Goal: Information Seeking & Learning: Learn about a topic

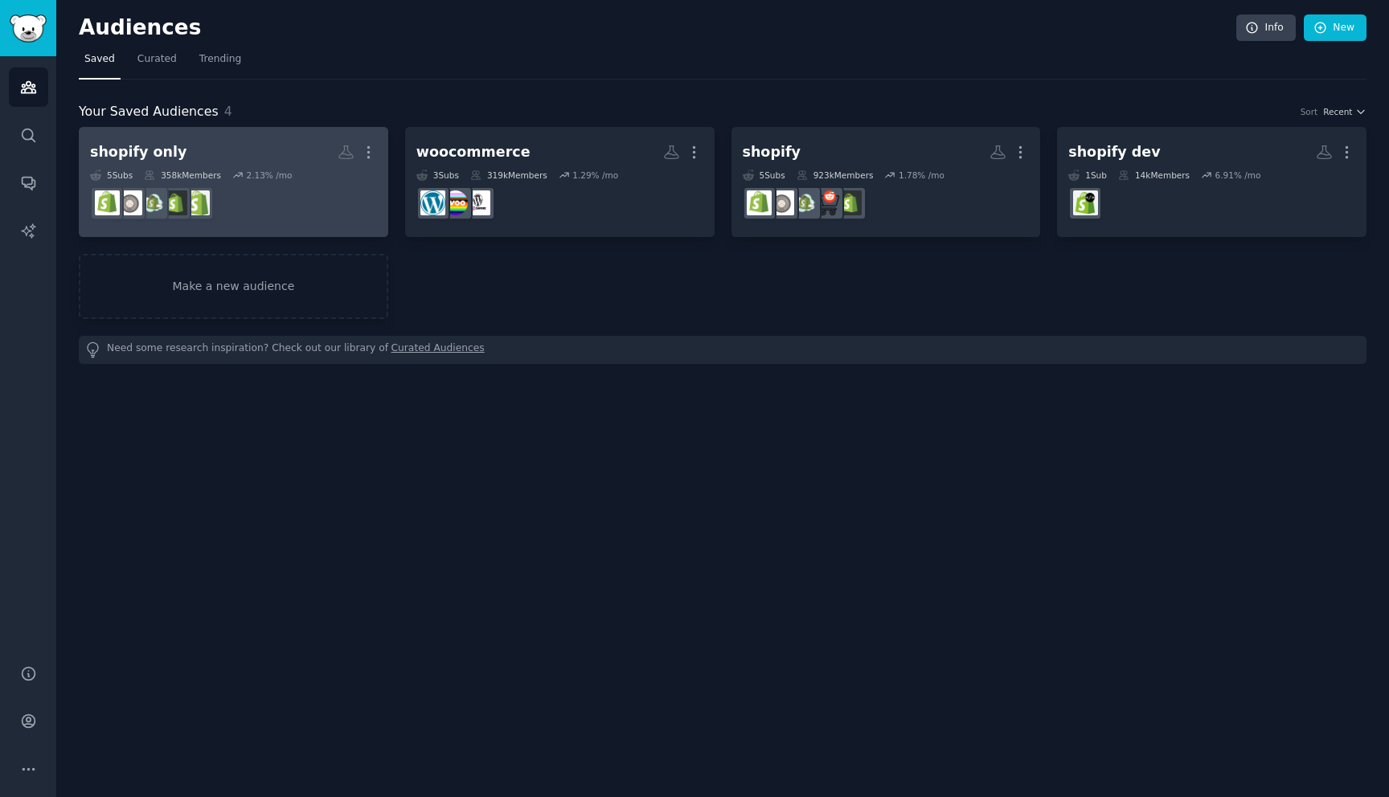
click at [292, 180] on div "5 Sub s 358k Members 2.13 % /mo" at bounding box center [233, 175] width 287 height 11
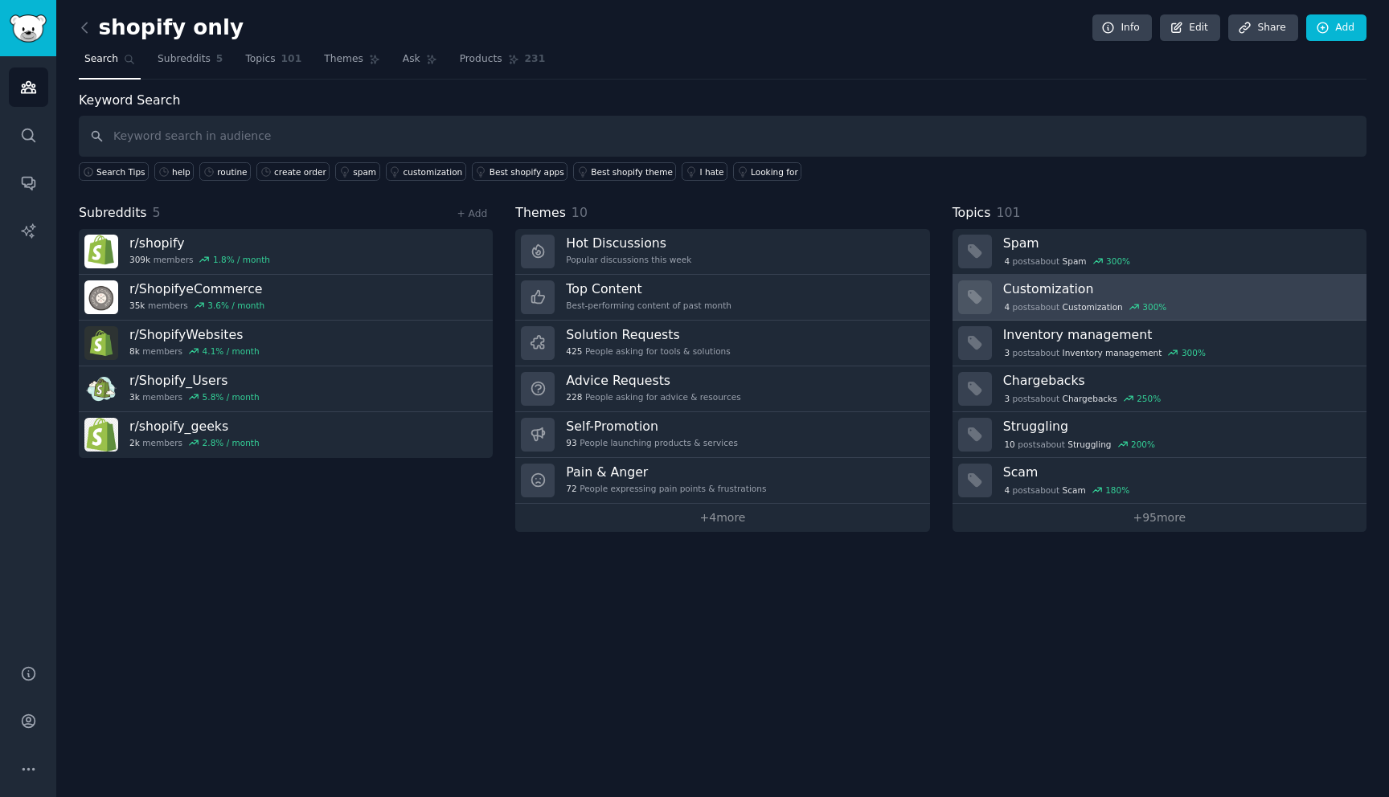
click at [1234, 300] on div "4 post s about Customization 300 %" at bounding box center [1179, 307] width 352 height 14
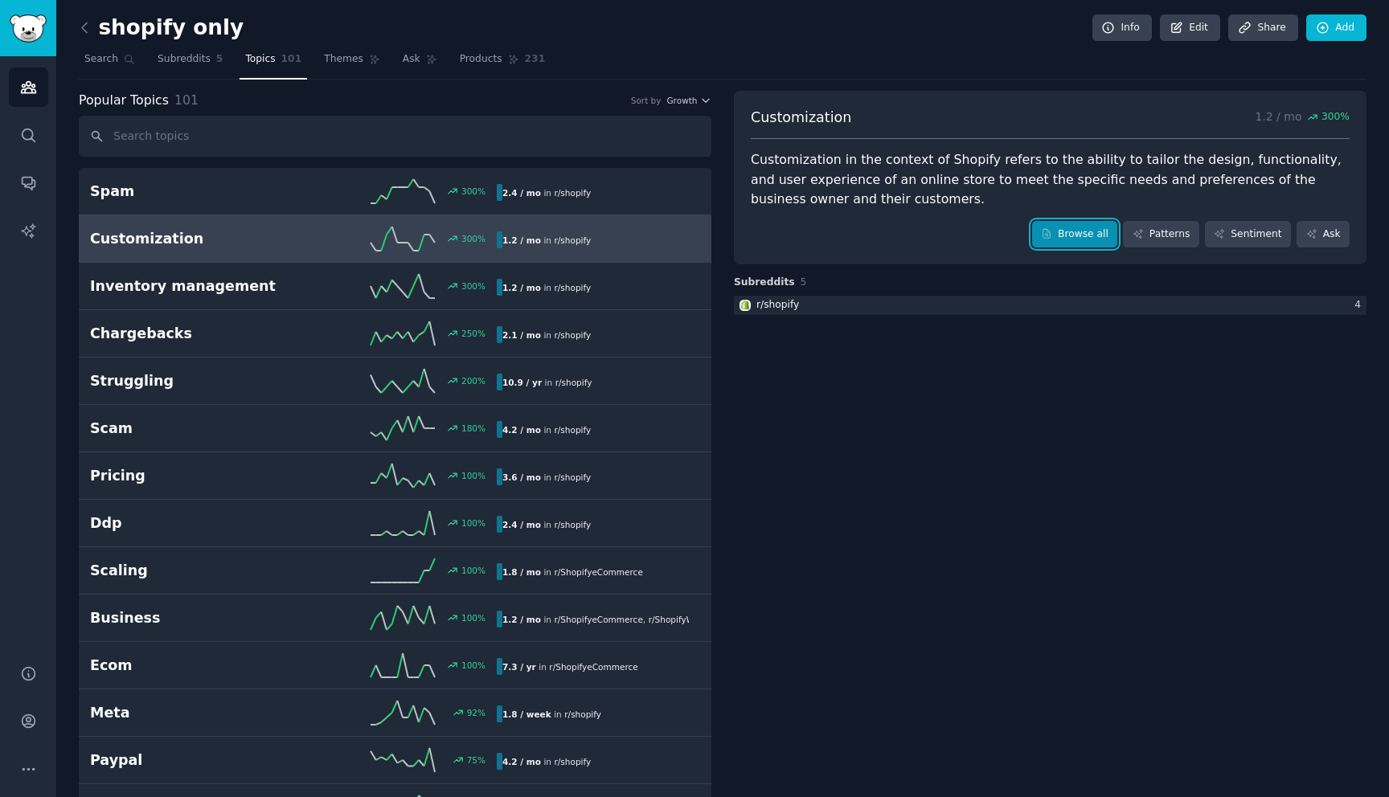
click at [1083, 240] on link "Browse all" at bounding box center [1075, 234] width 86 height 27
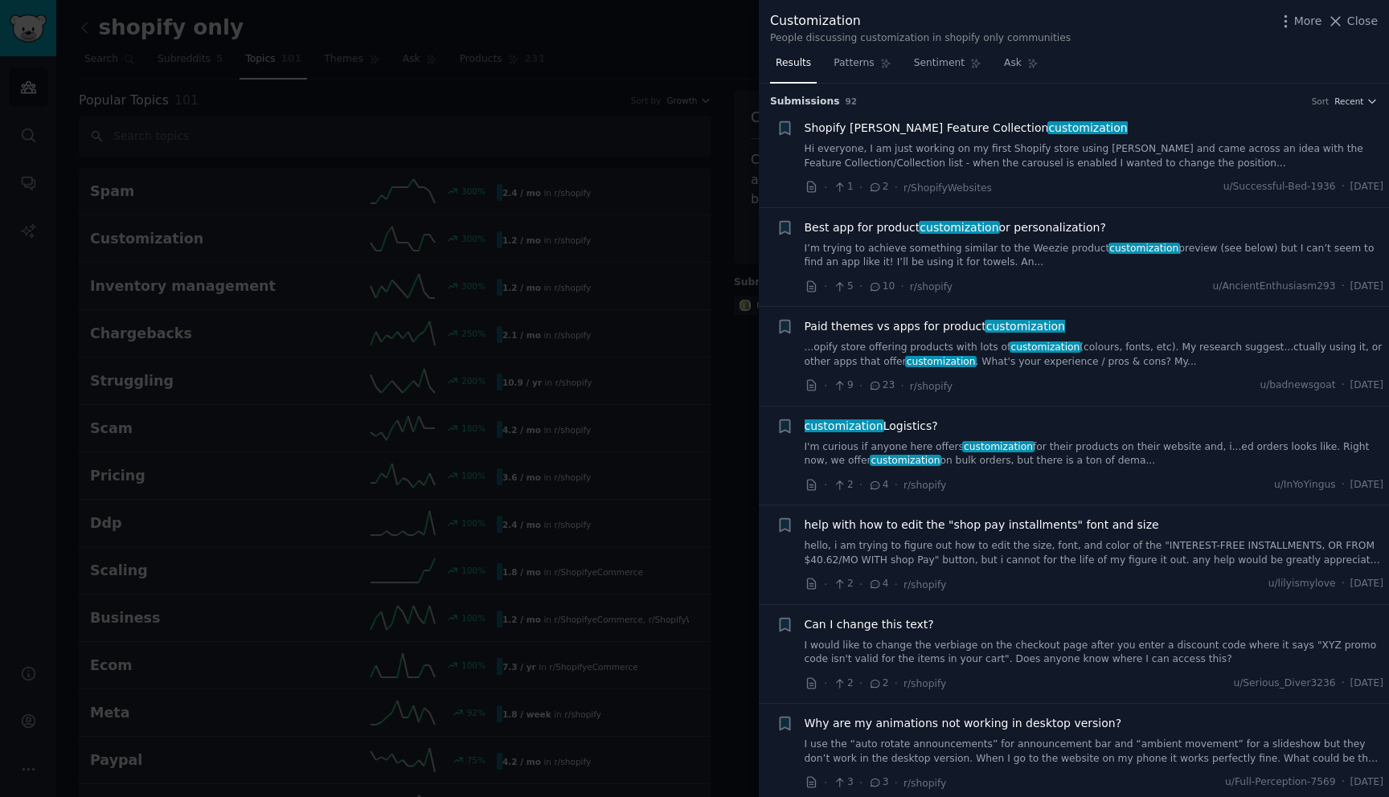
click at [690, 234] on div at bounding box center [694, 398] width 1389 height 797
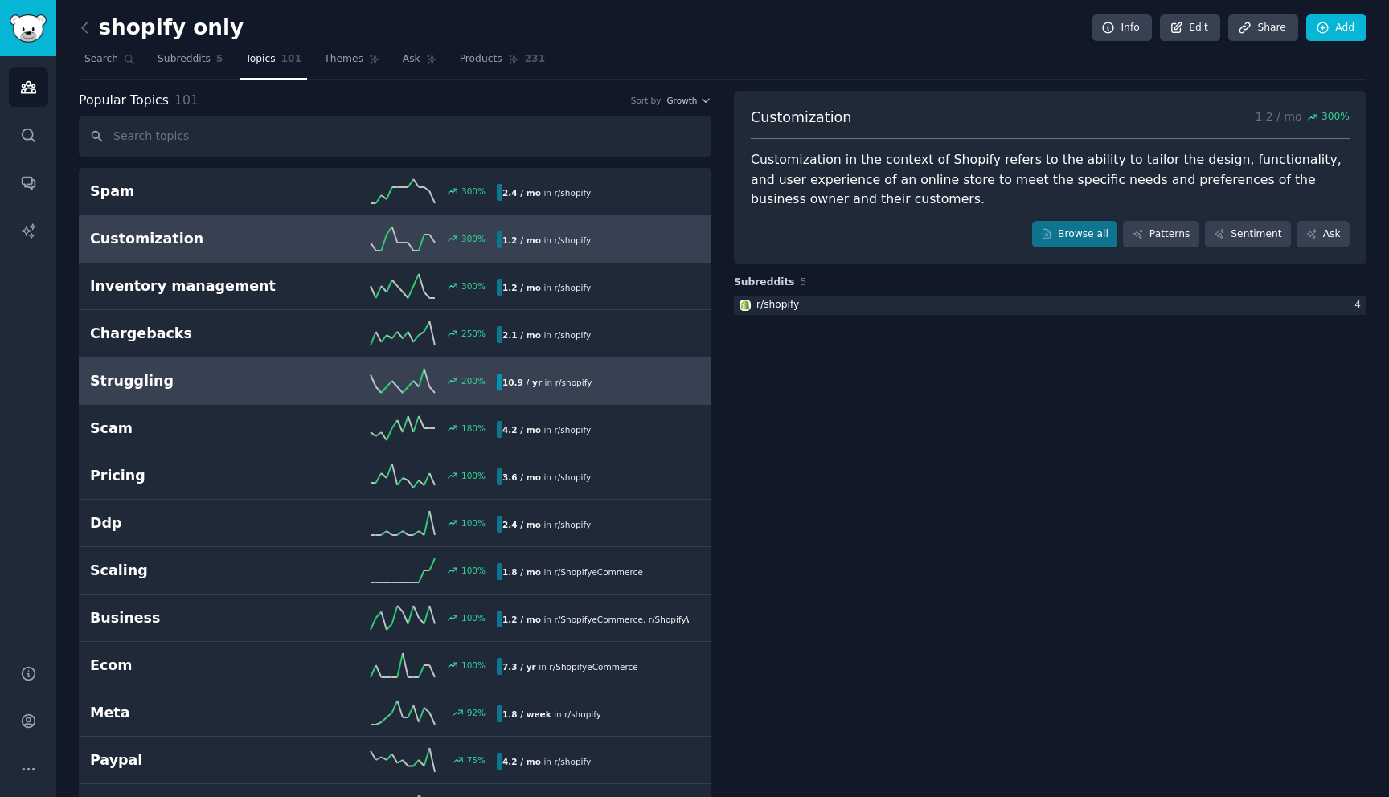
click at [304, 378] on div "200 %" at bounding box center [394, 381] width 203 height 24
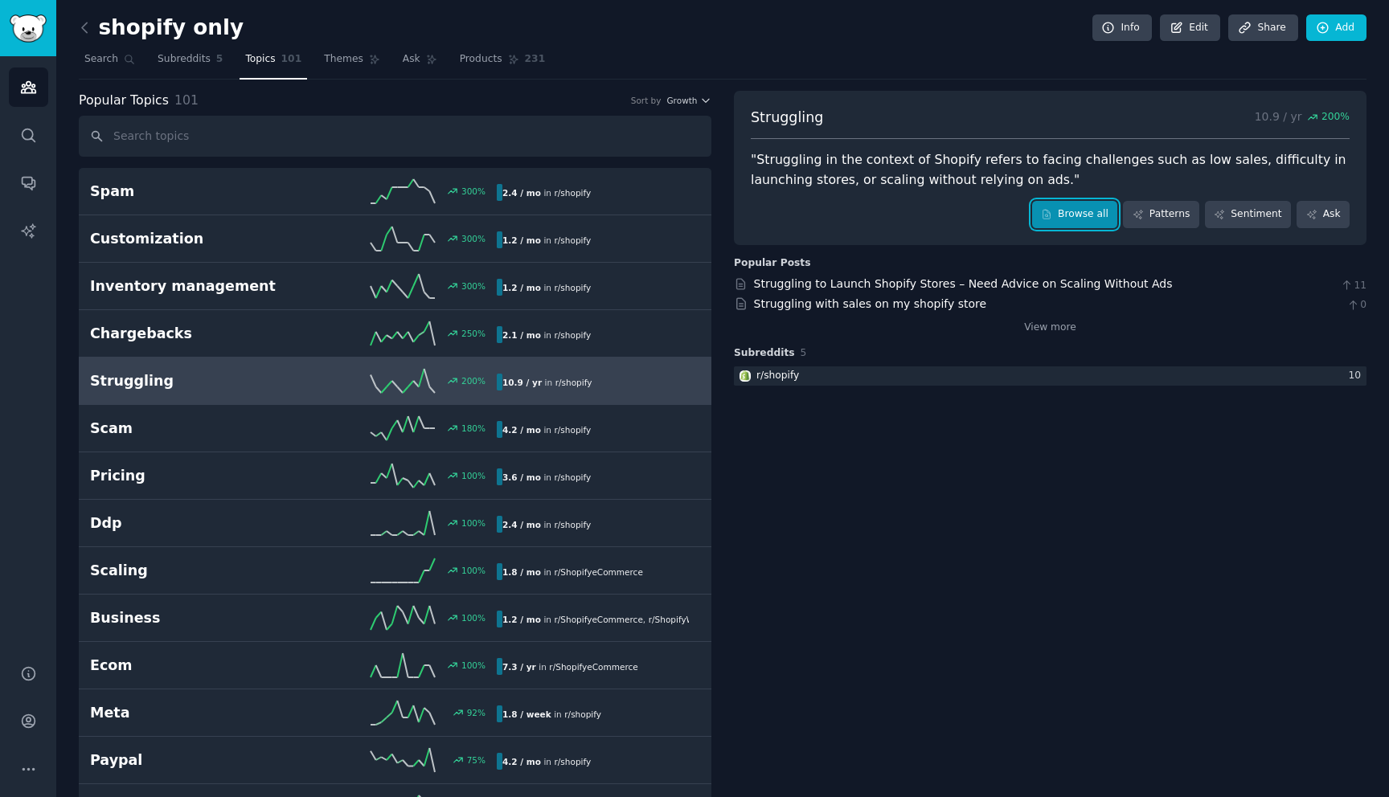
click at [1072, 218] on link "Browse all" at bounding box center [1075, 214] width 86 height 27
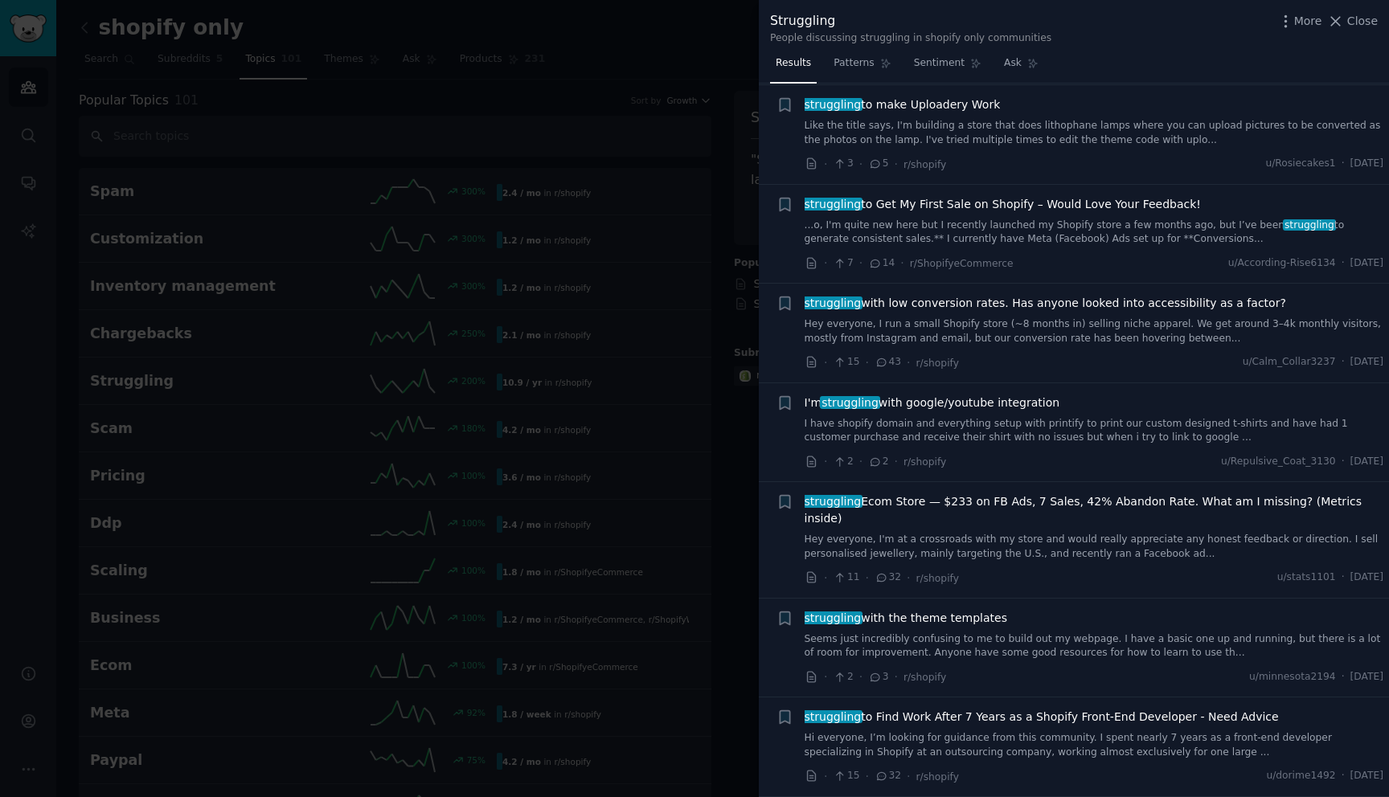
scroll to position [596, 0]
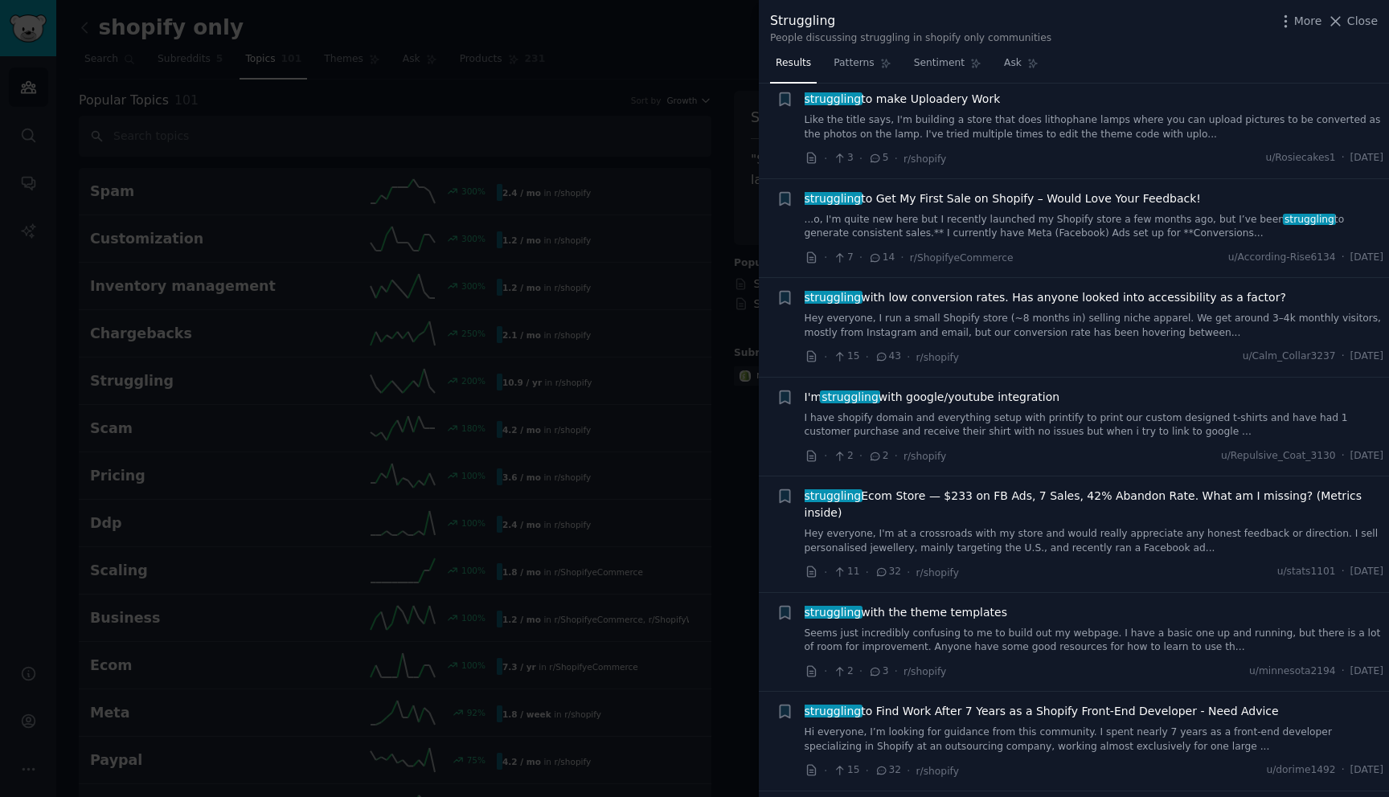
click at [958, 117] on link "Like the title says, I'm building a store that does lithophane lamps where you …" at bounding box center [1094, 127] width 579 height 28
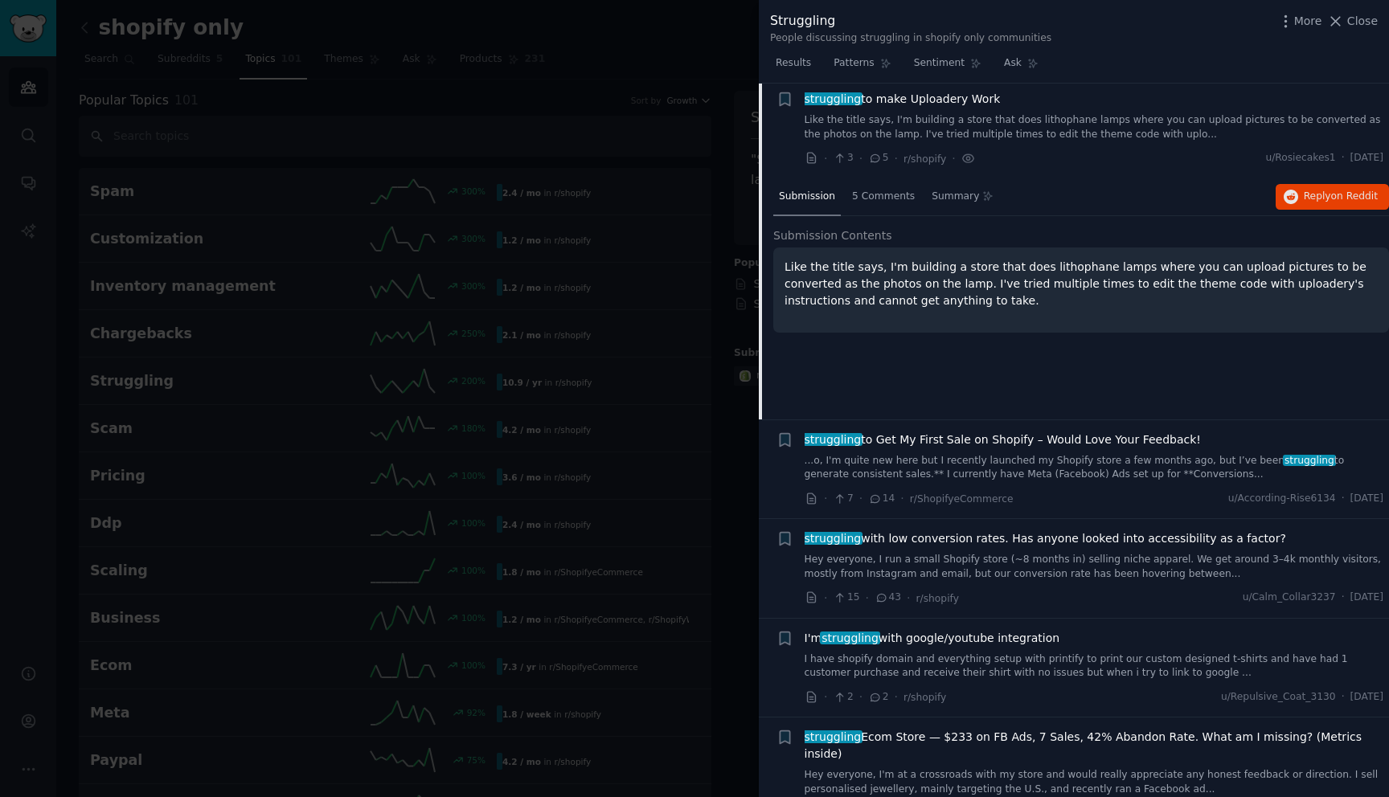
scroll to position [592, 0]
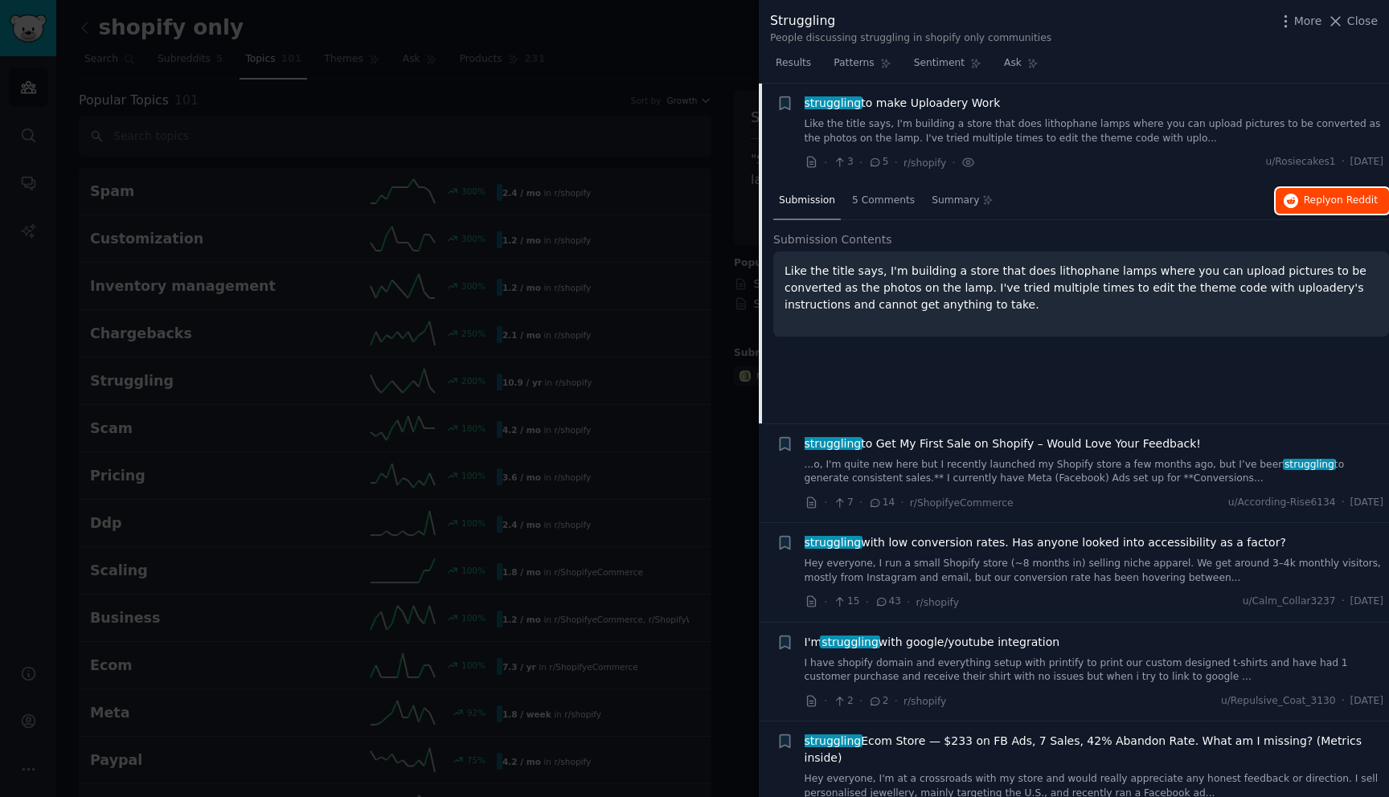
click at [1331, 203] on span "on Reddit" at bounding box center [1354, 199] width 47 height 11
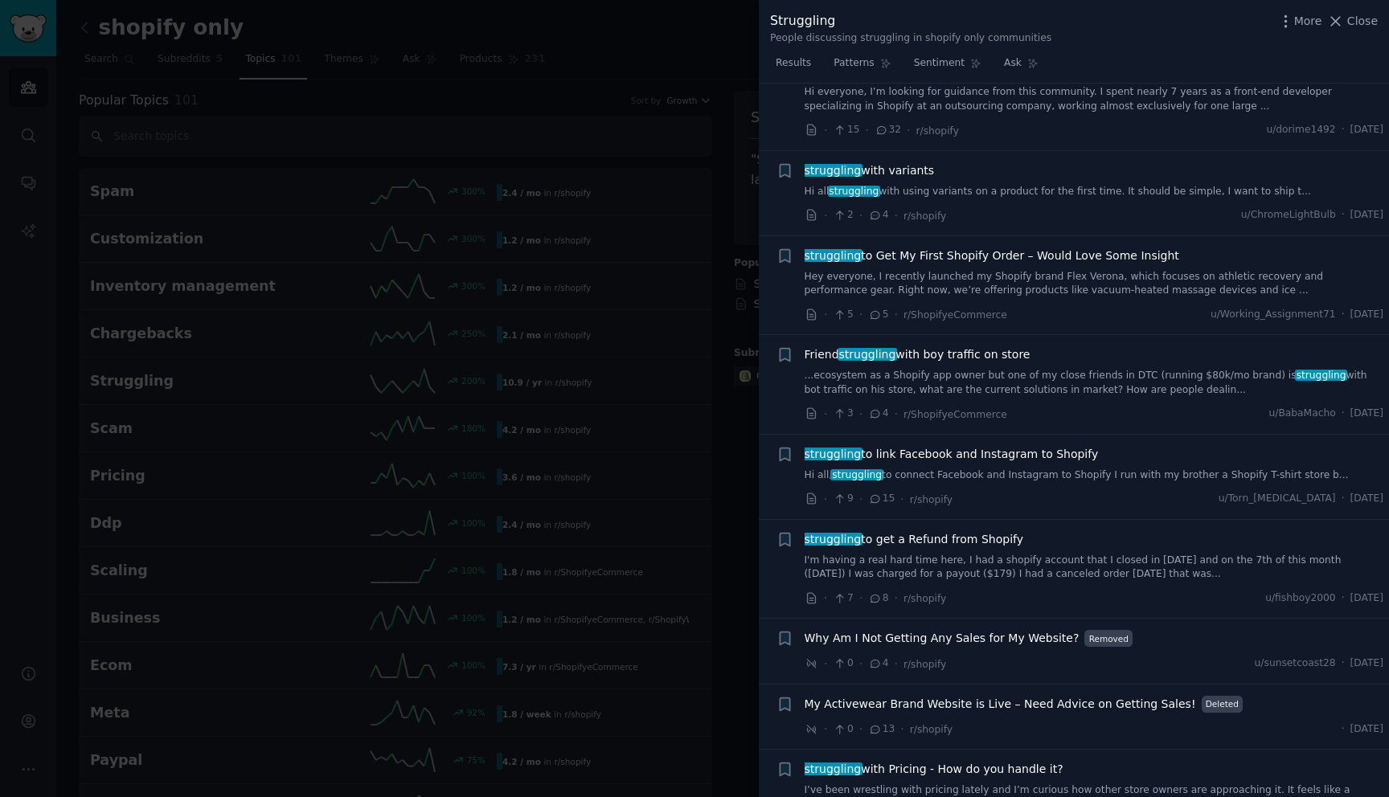
scroll to position [1483, 0]
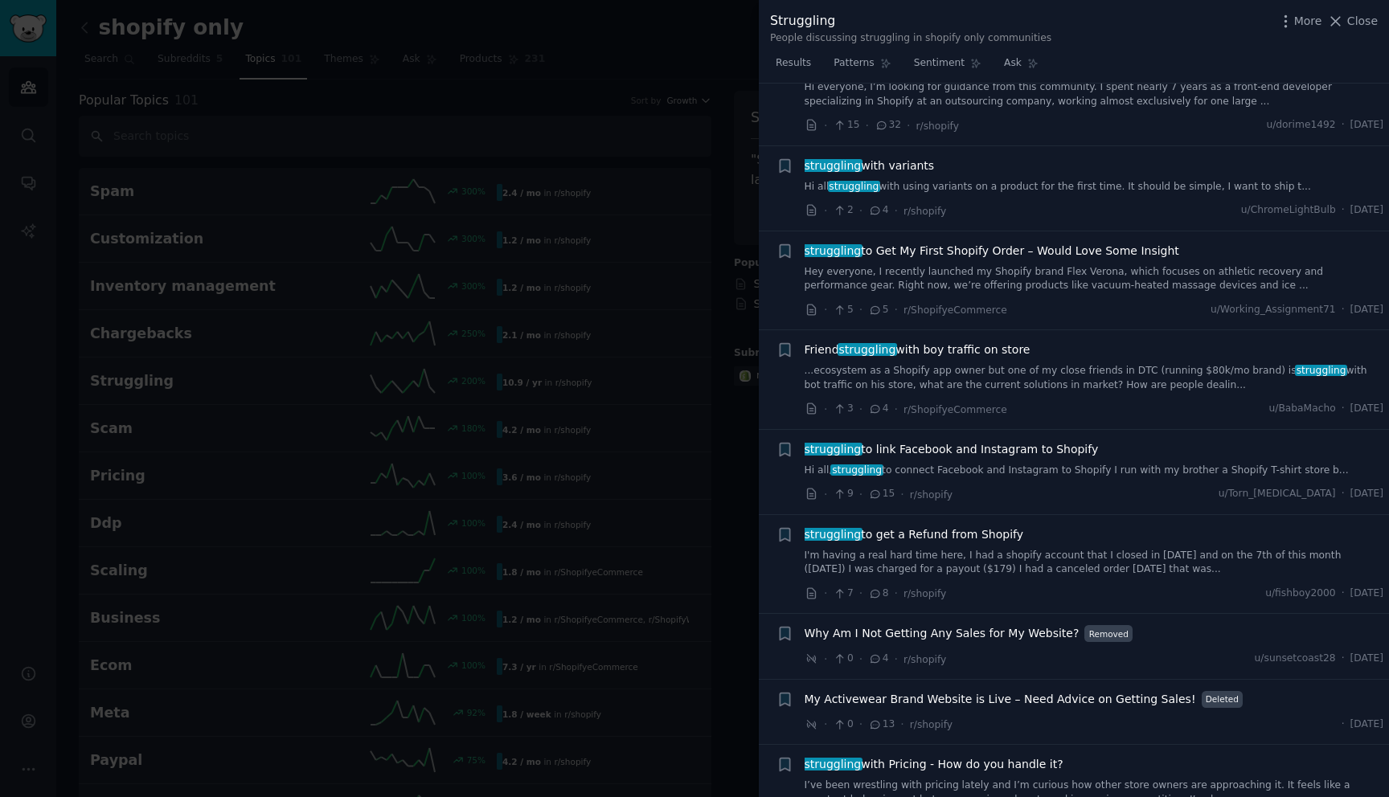
click at [1218, 180] on link "Hi all struggling with using variants on a product for the first time. It shoul…" at bounding box center [1094, 187] width 579 height 14
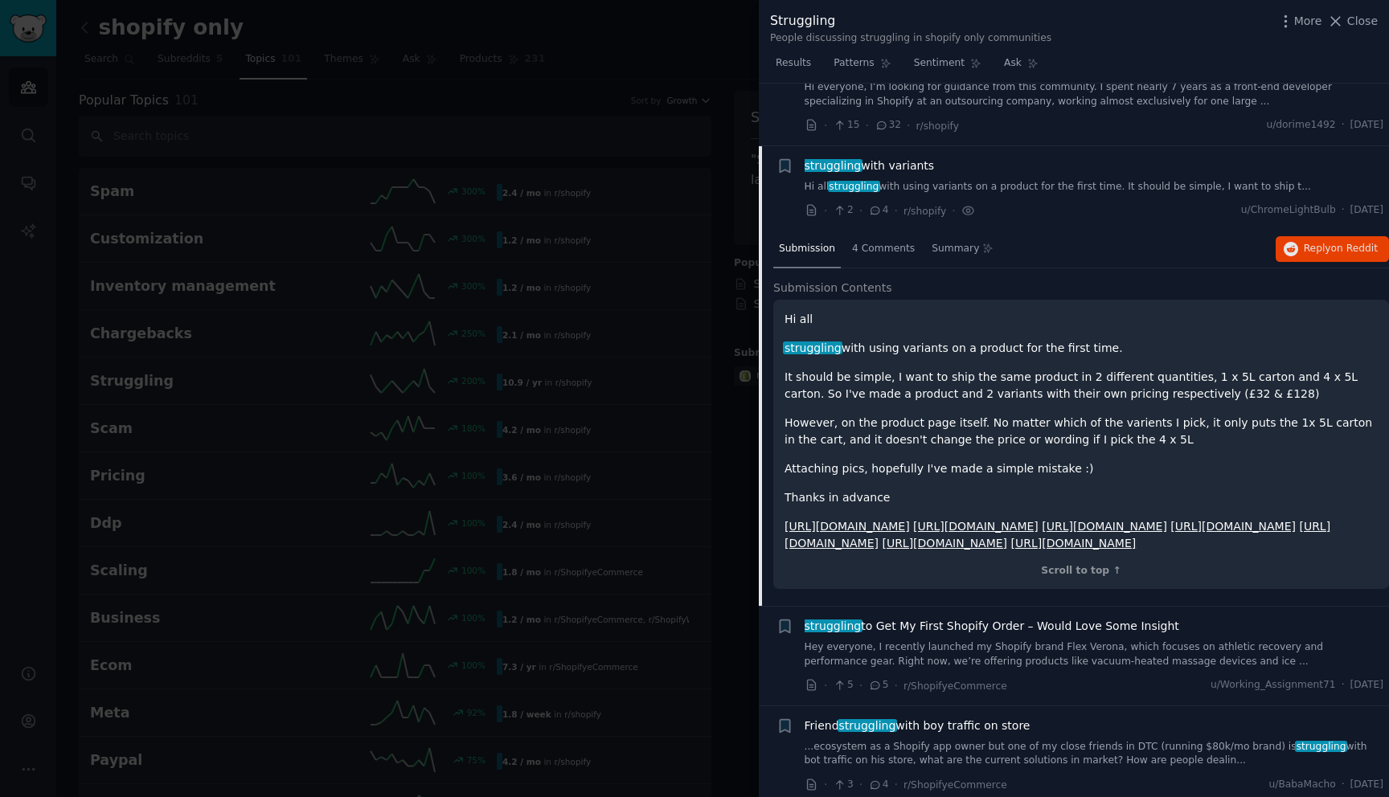
scroll to position [1288, 0]
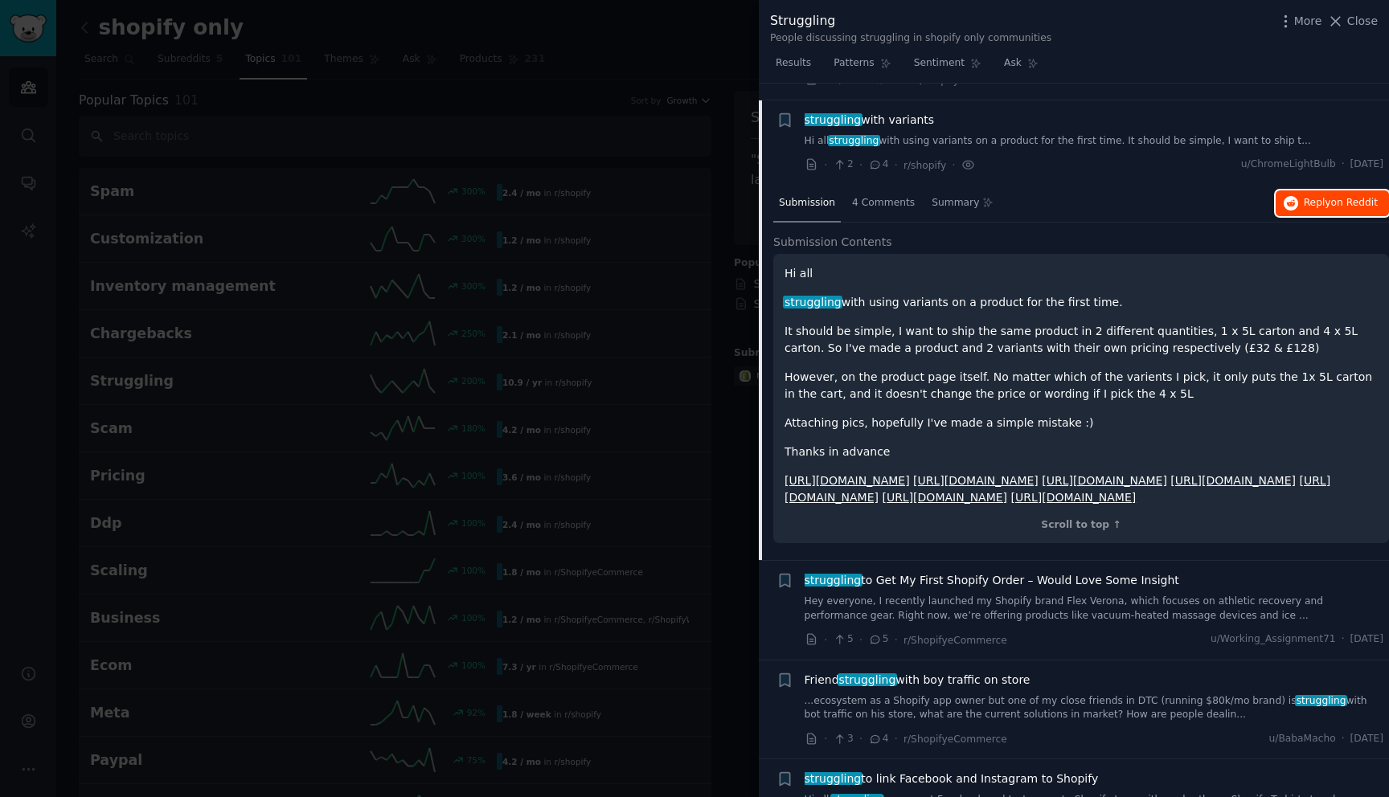
click at [1325, 196] on span "Reply on Reddit" at bounding box center [1341, 203] width 74 height 14
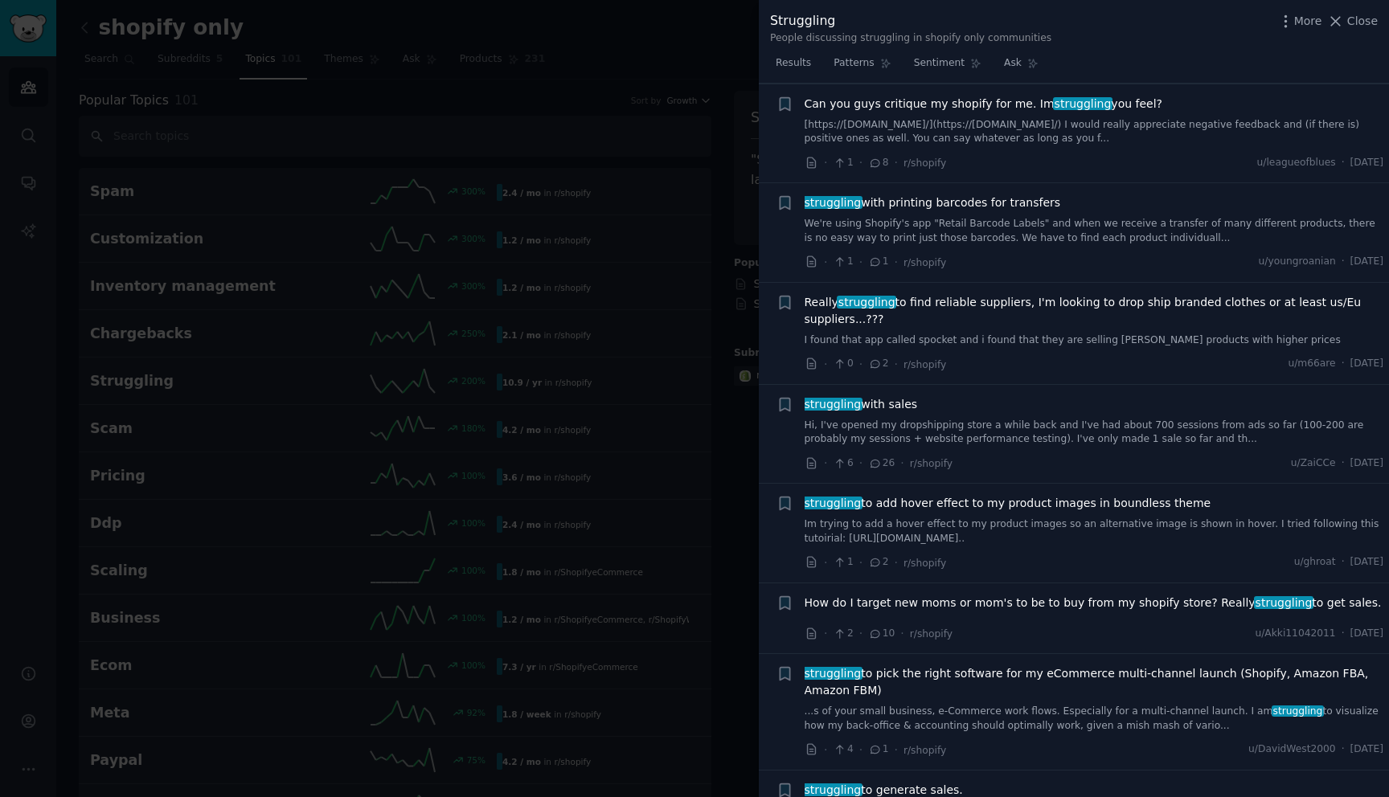
scroll to position [7026, 0]
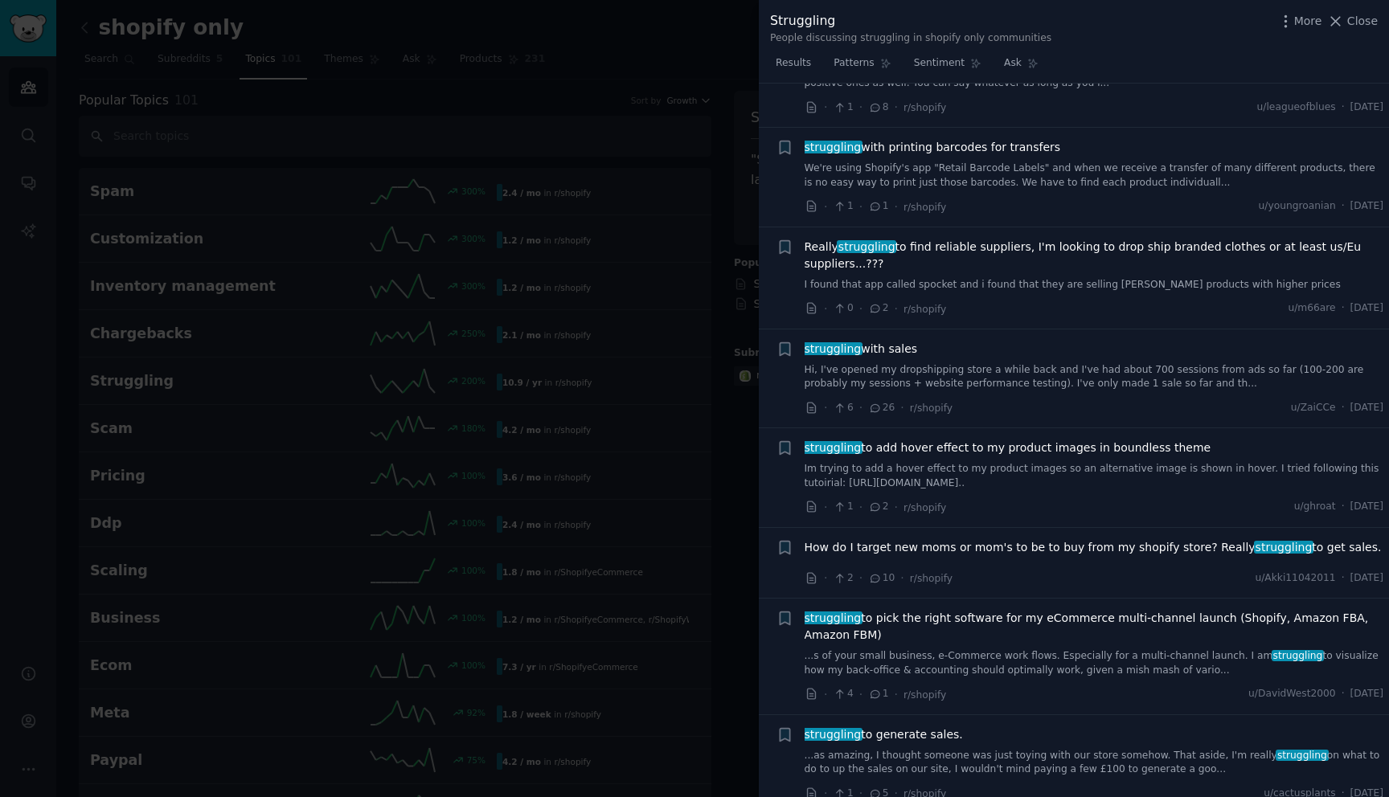
click at [605, 411] on div at bounding box center [694, 398] width 1389 height 797
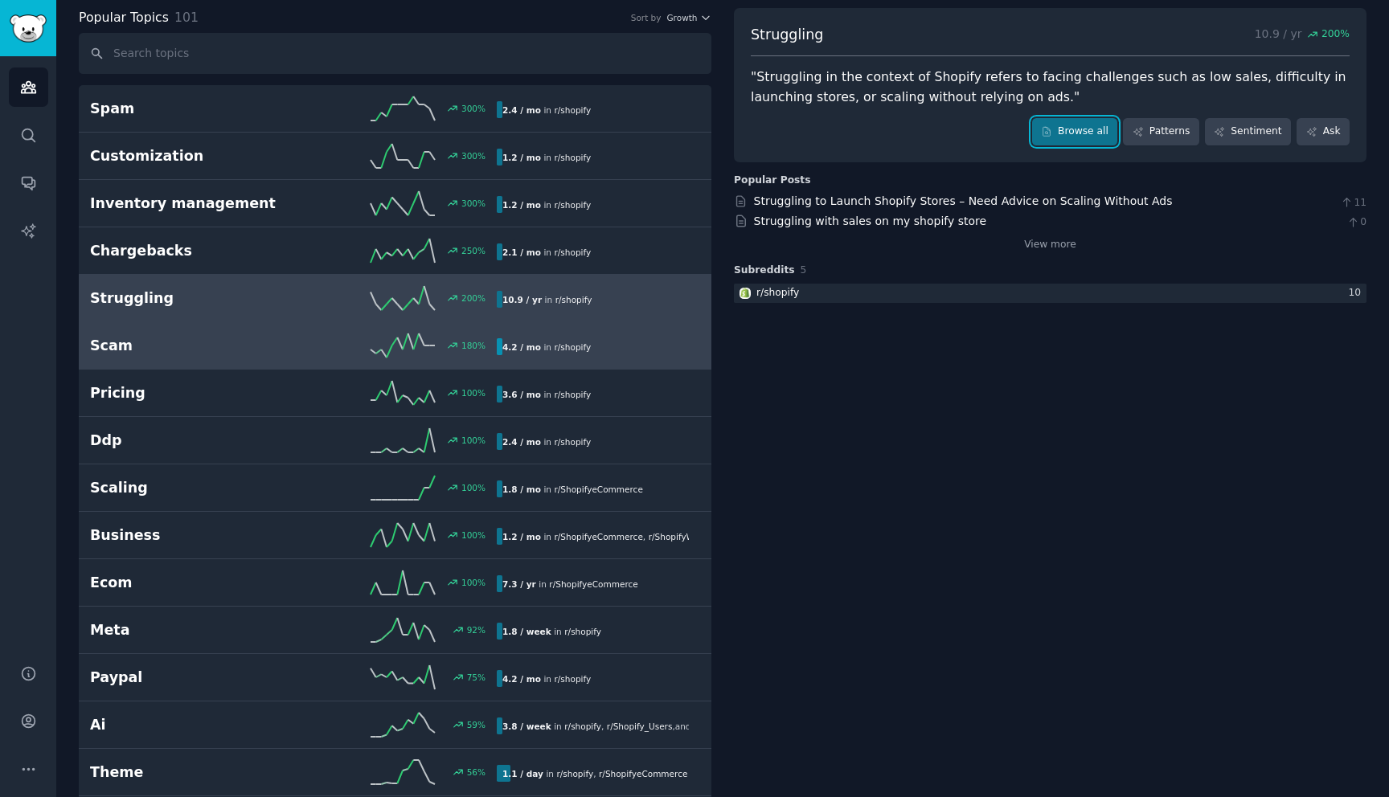
scroll to position [108, 0]
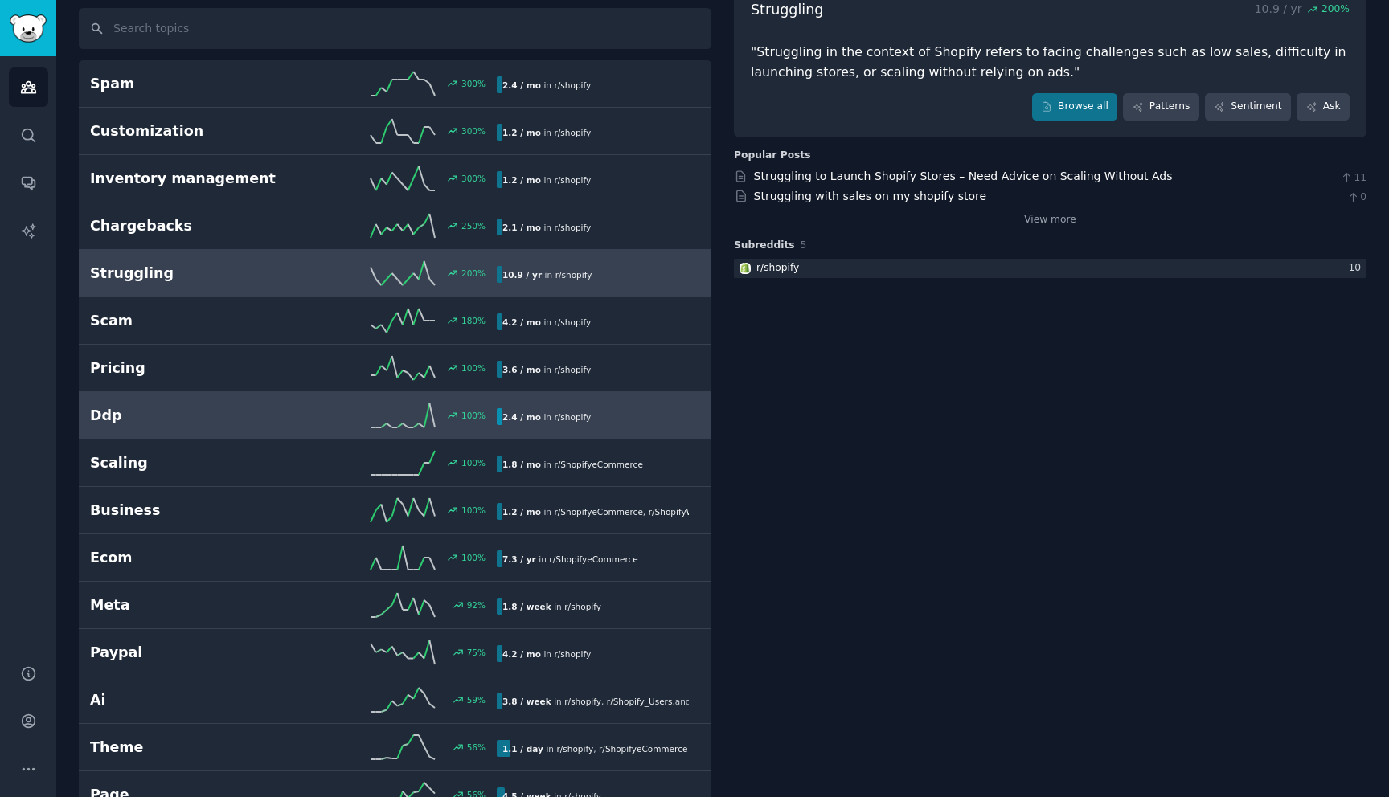
click at [268, 439] on link "Ddp 100 % 2.4 / mo in r/ shopify" at bounding box center [395, 415] width 633 height 47
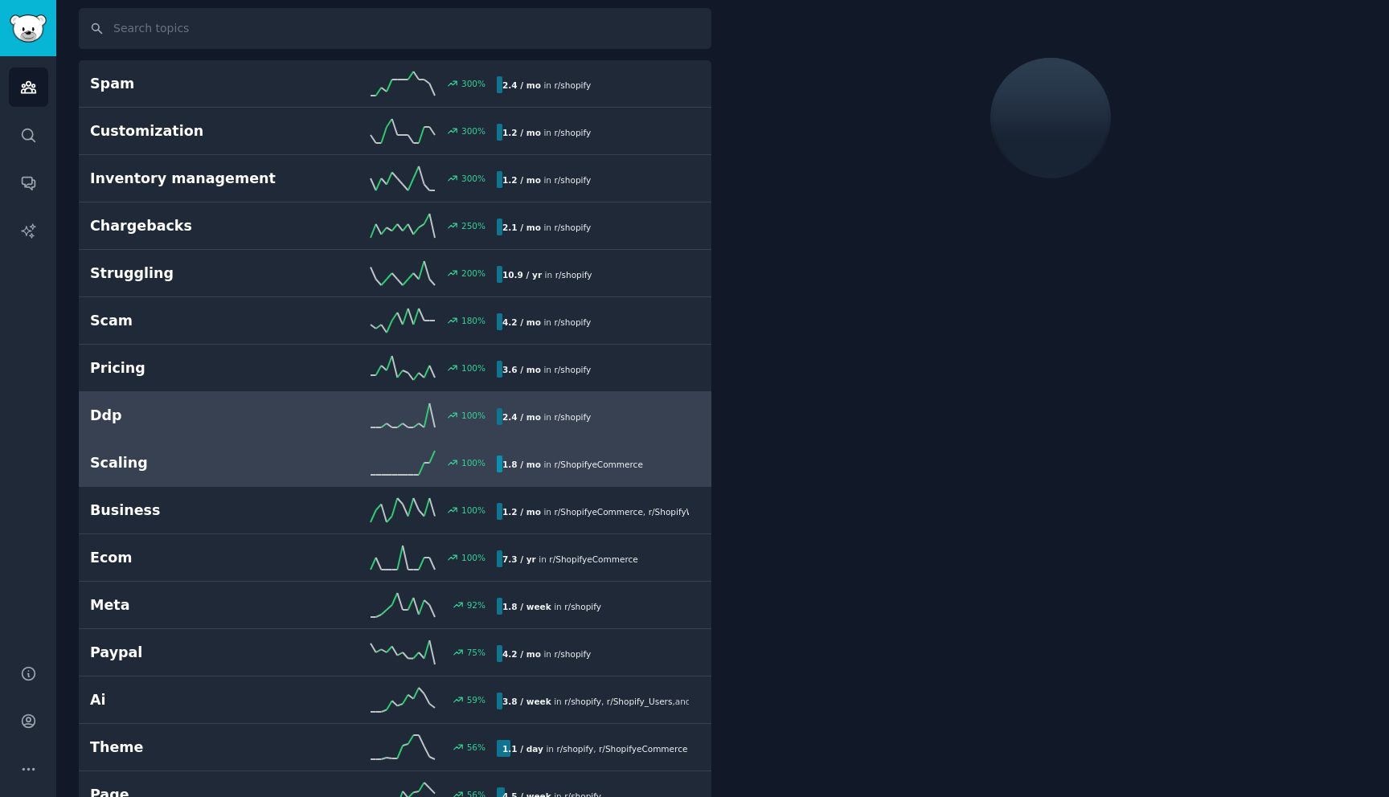
click at [264, 466] on h2 "Scaling" at bounding box center [191, 463] width 203 height 20
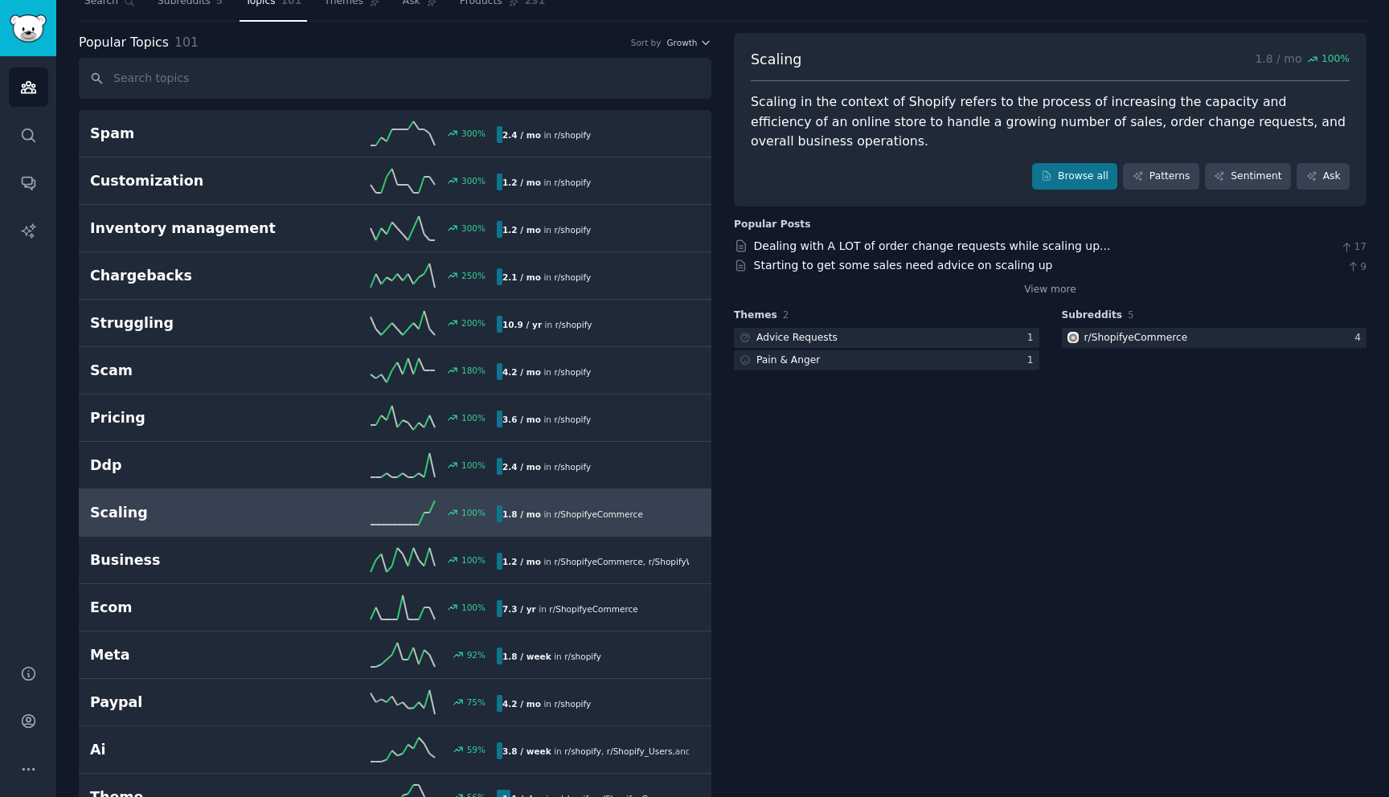
scroll to position [36, 0]
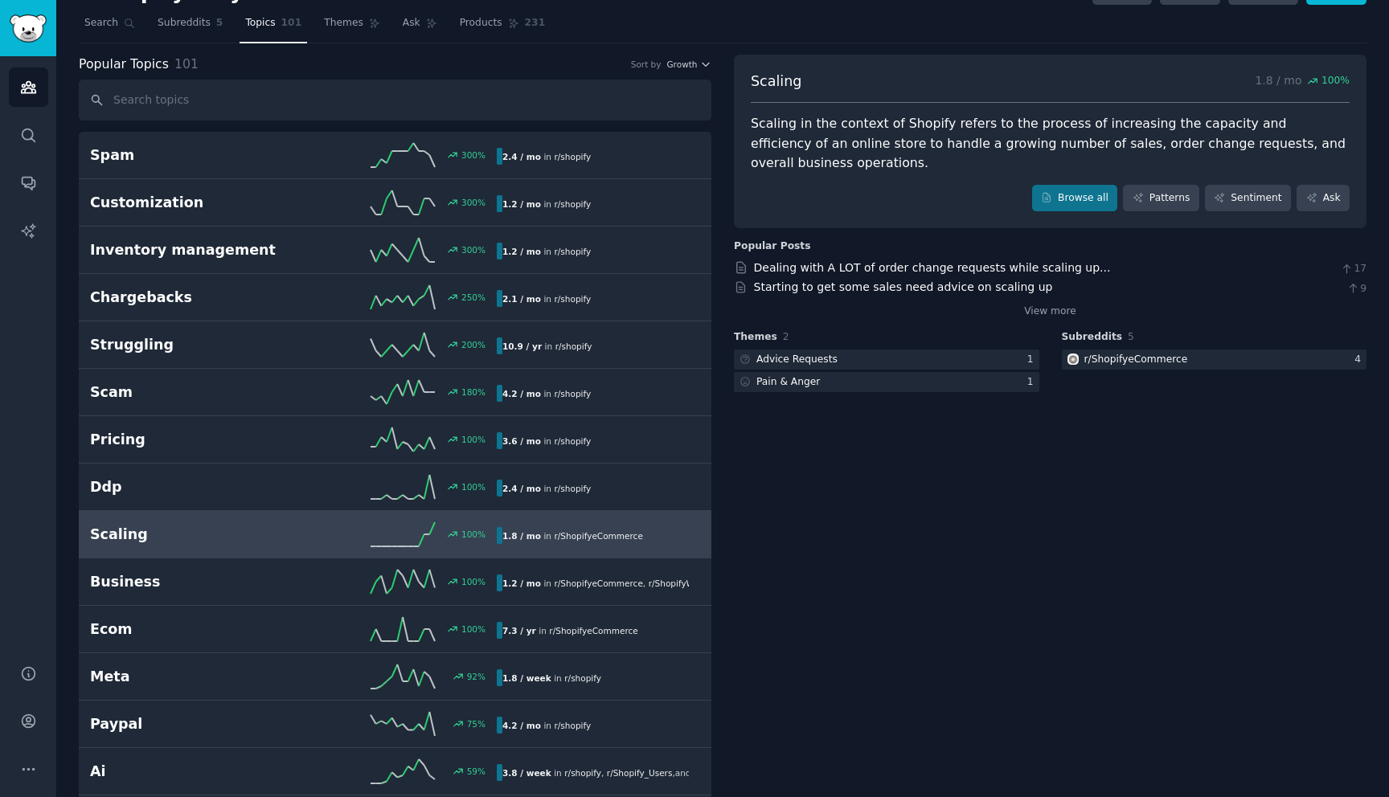
click at [1049, 174] on div "Scaling 1.8 / mo 100 % Scaling in the context of Shopify refers to the process …" at bounding box center [1050, 142] width 633 height 174
click at [1049, 187] on link "Browse all" at bounding box center [1075, 198] width 86 height 27
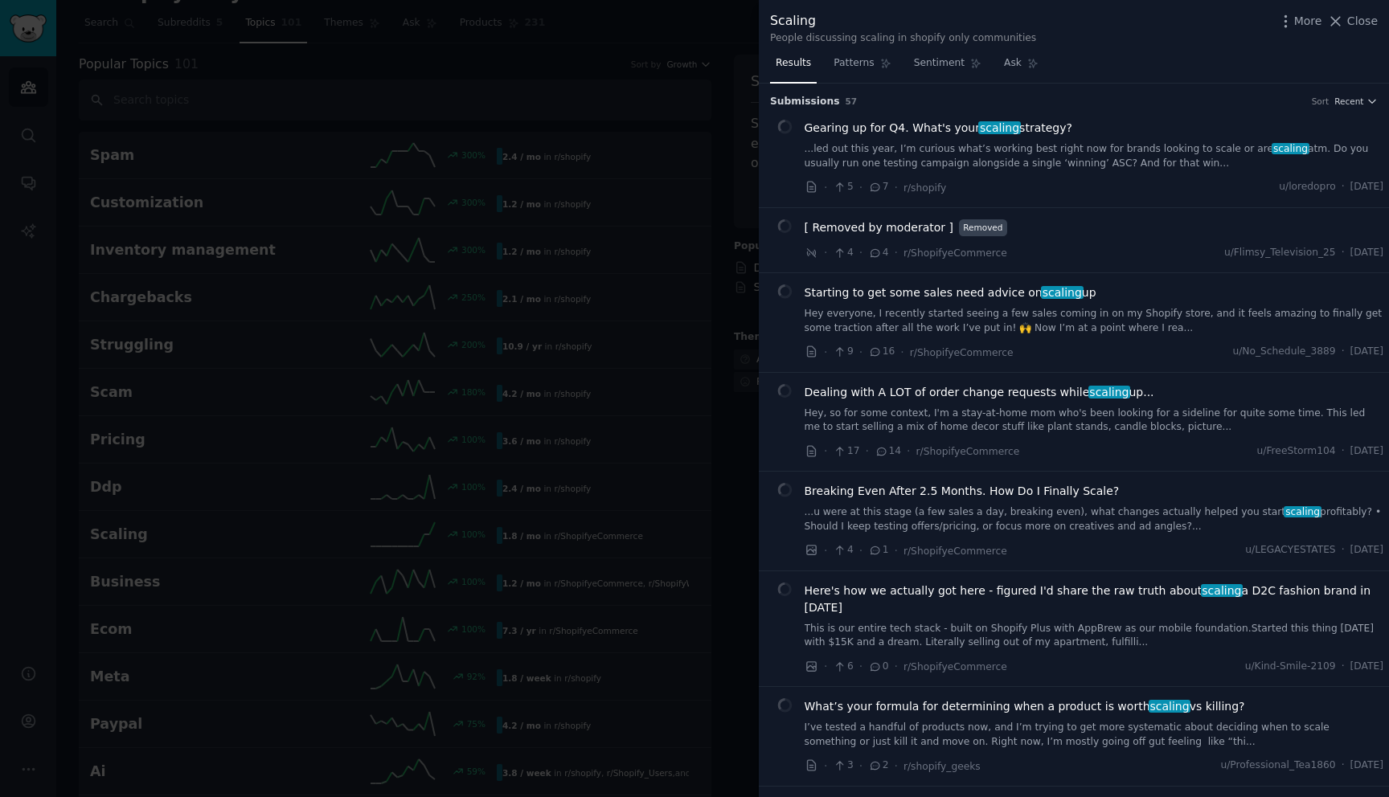
click at [1358, 95] on h3 "Submission s 57 Sort Recent" at bounding box center [1074, 102] width 608 height 14
click at [1356, 100] on span "Recent" at bounding box center [1348, 101] width 29 height 11
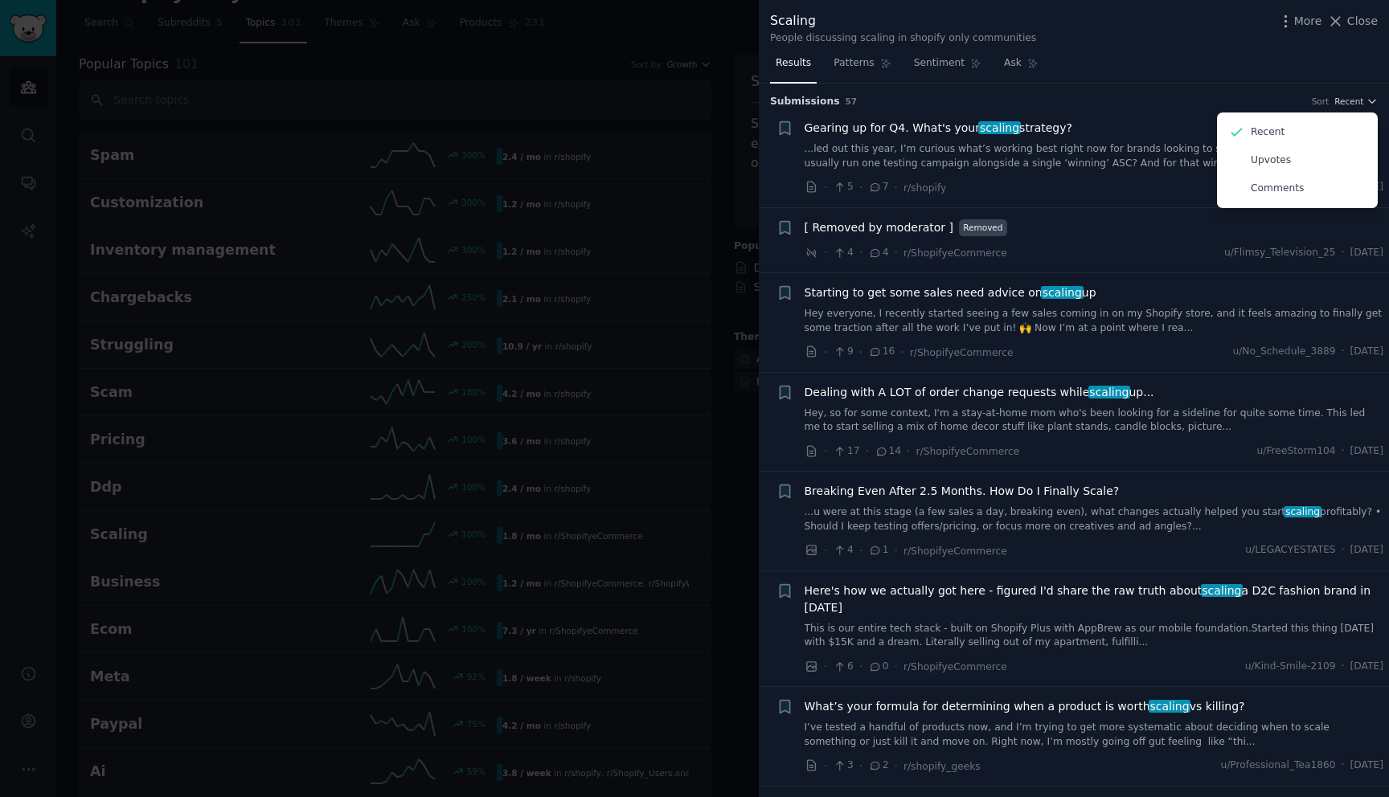
click at [1229, 99] on h3 "Submission s 57 Sort Recent Recent Upvotes Comments" at bounding box center [1074, 102] width 608 height 14
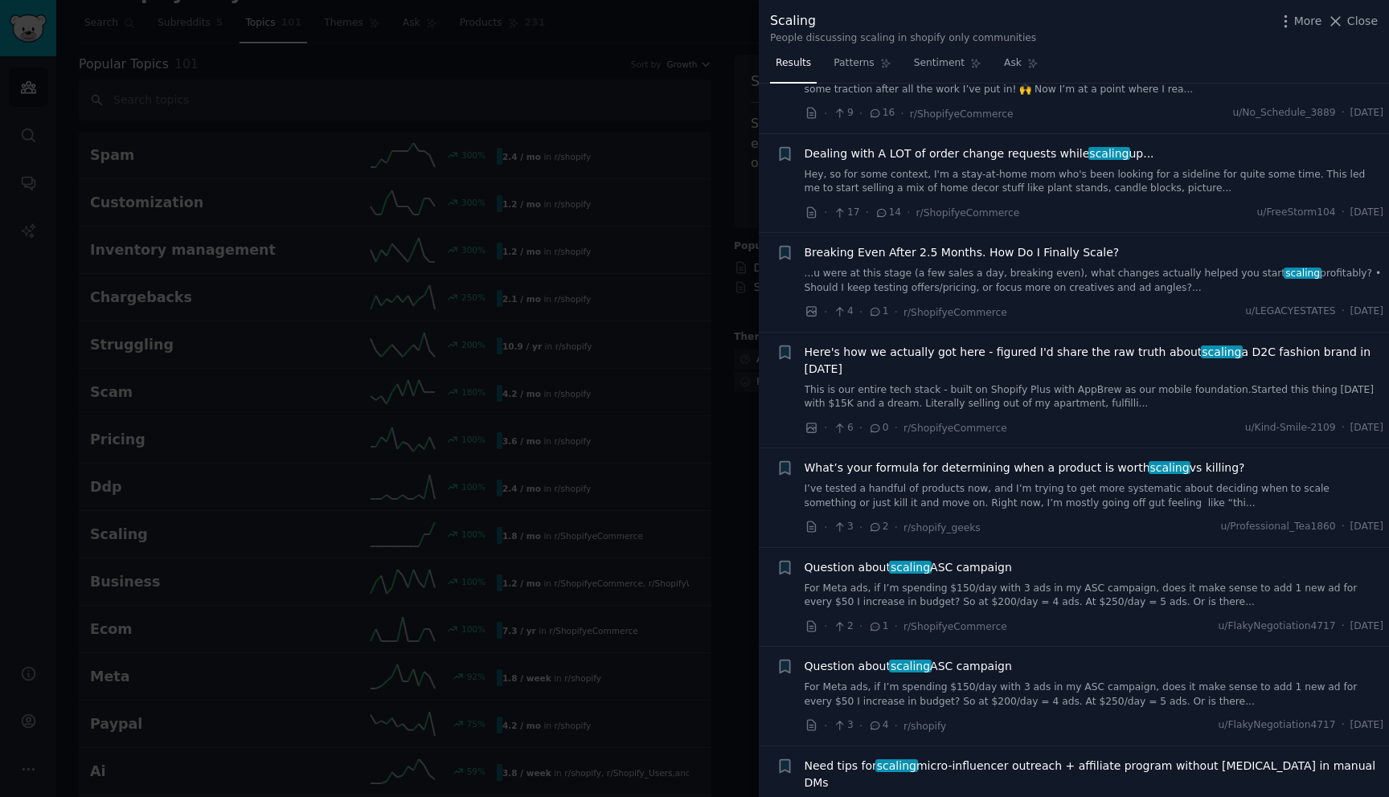
scroll to position [280, 0]
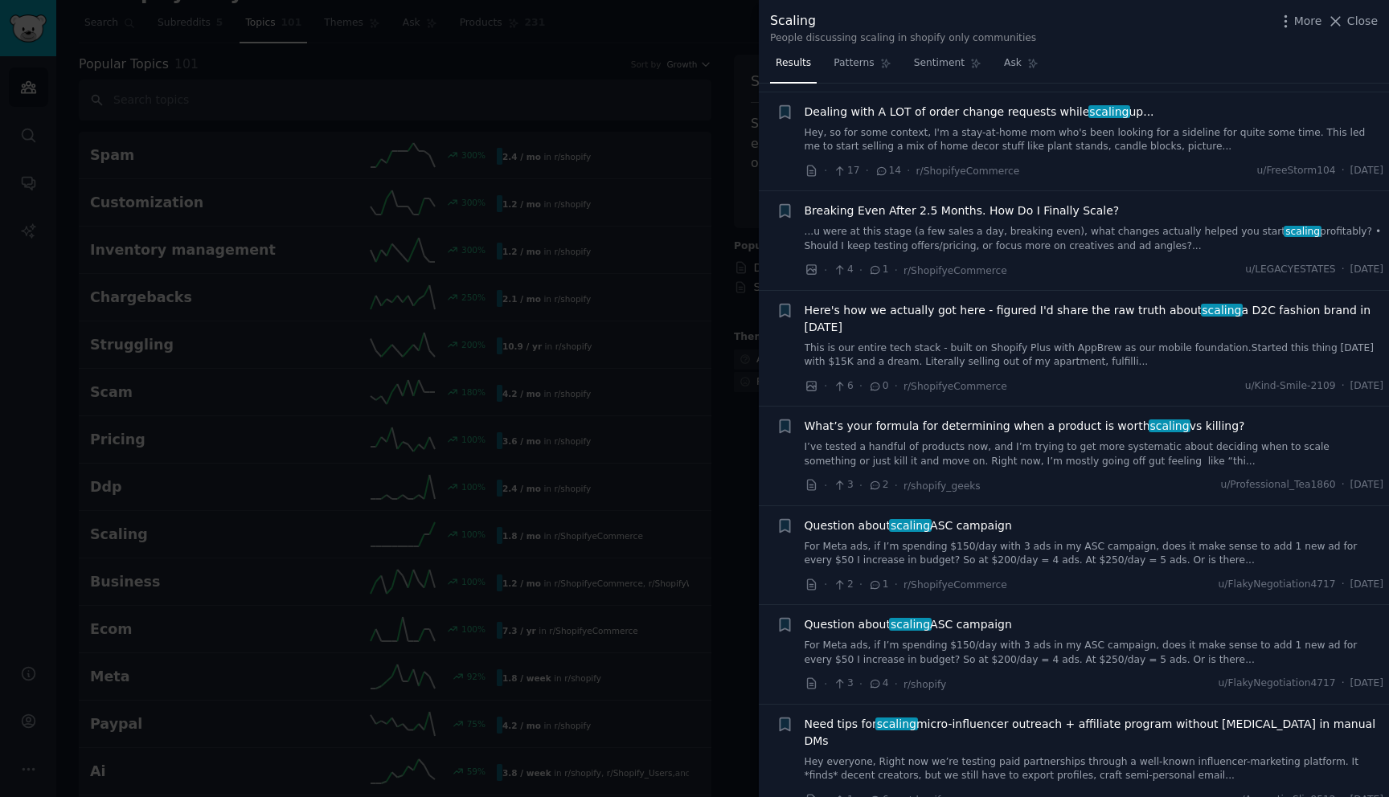
click at [1013, 113] on span "Dealing with A LOT of order change requests while scaling up..." at bounding box center [980, 112] width 350 height 17
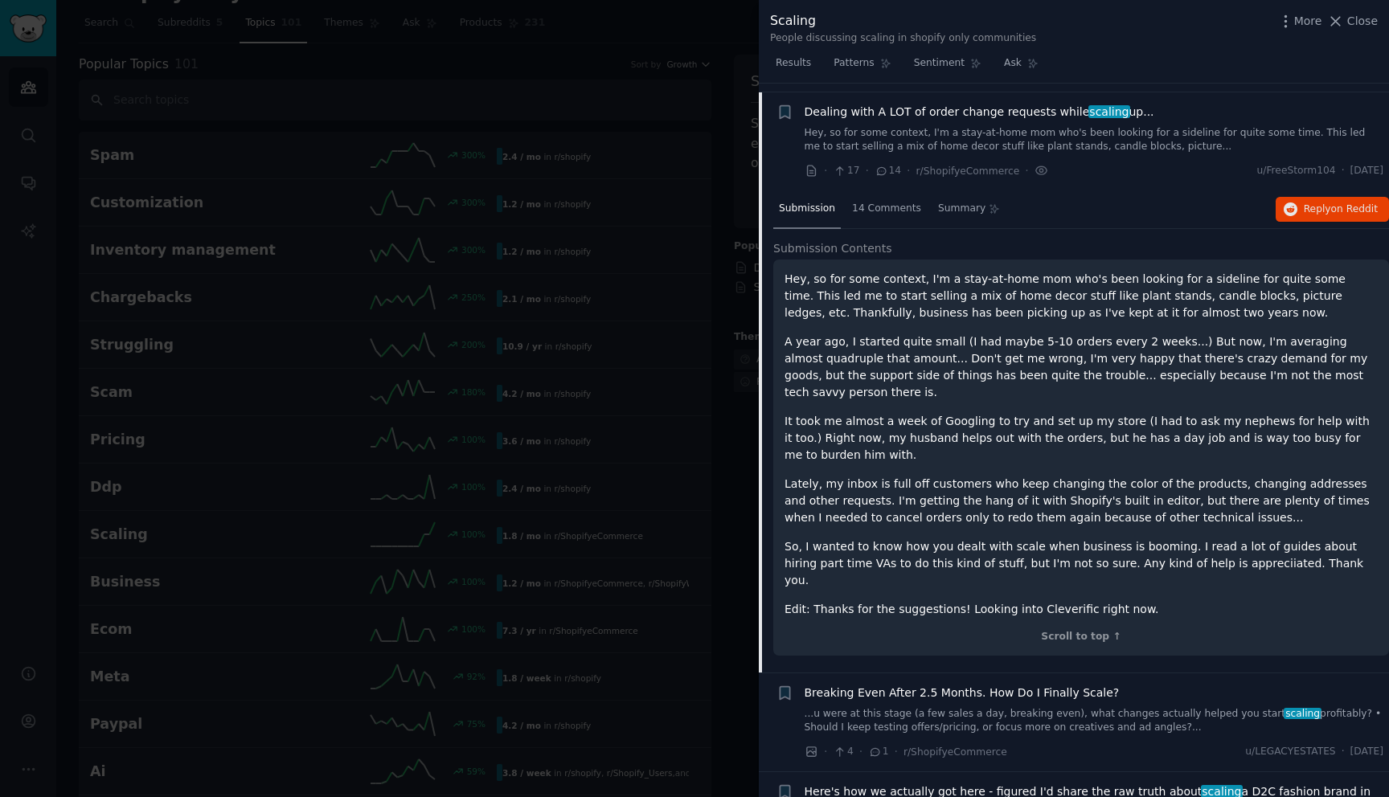
scroll to position [289, 0]
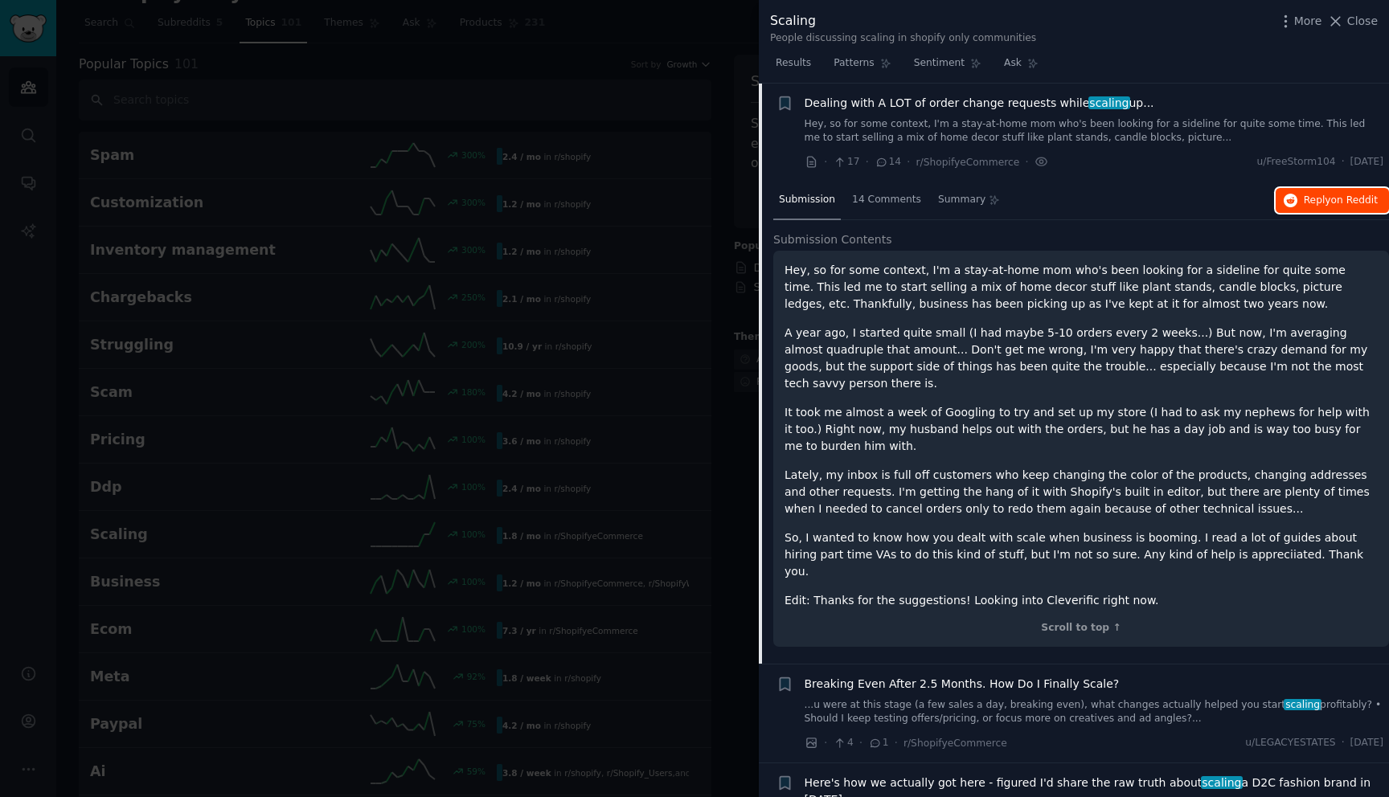
click at [1310, 203] on span "Reply on Reddit" at bounding box center [1341, 201] width 74 height 14
